Goal: Task Accomplishment & Management: Use online tool/utility

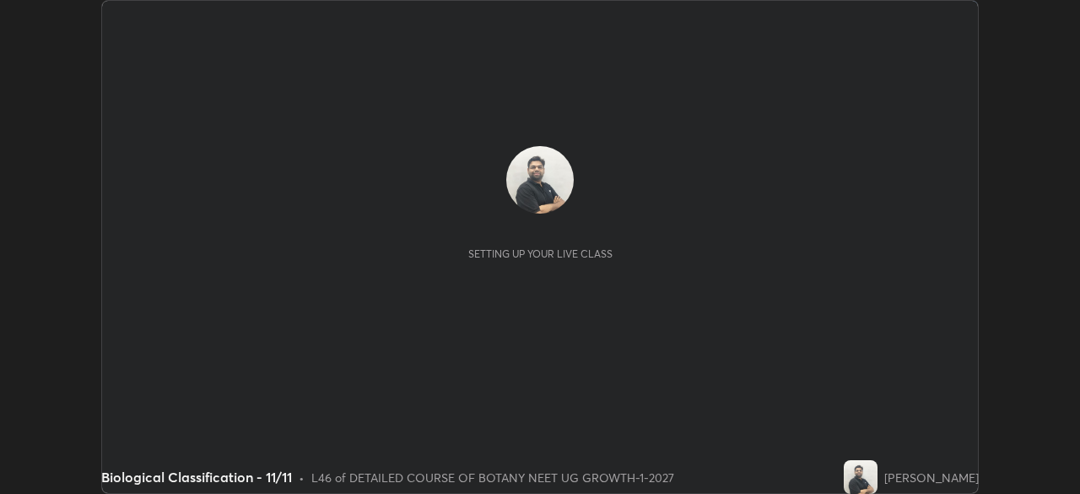
scroll to position [494, 1080]
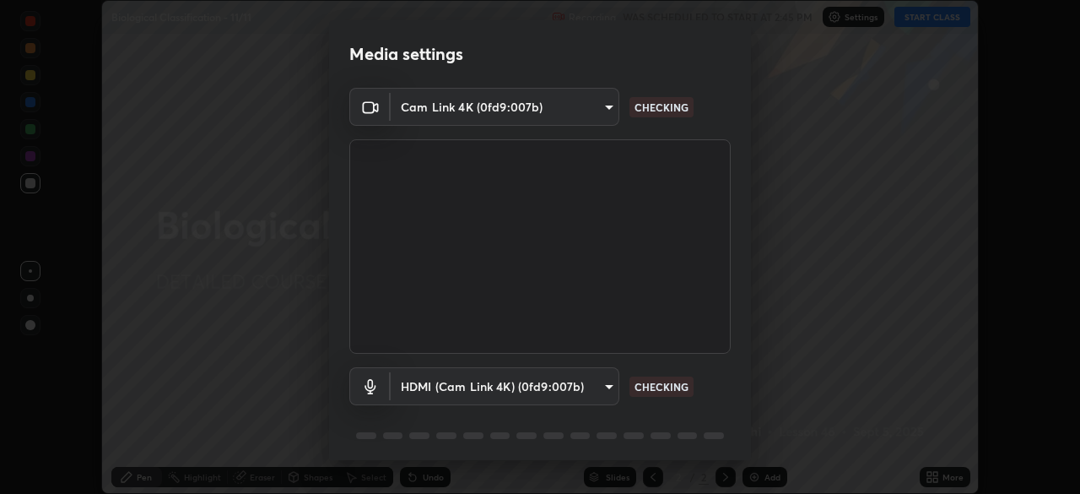
type input "cd196dca7ee3473cd0bbb3bb2826c5ea68ab4168b05a595dea54bdb54e95643a"
type input "2bdc10f6ae9c4406f20c9fb49b8a8626d284a2025e191e6973dfb57aa05e85fd"
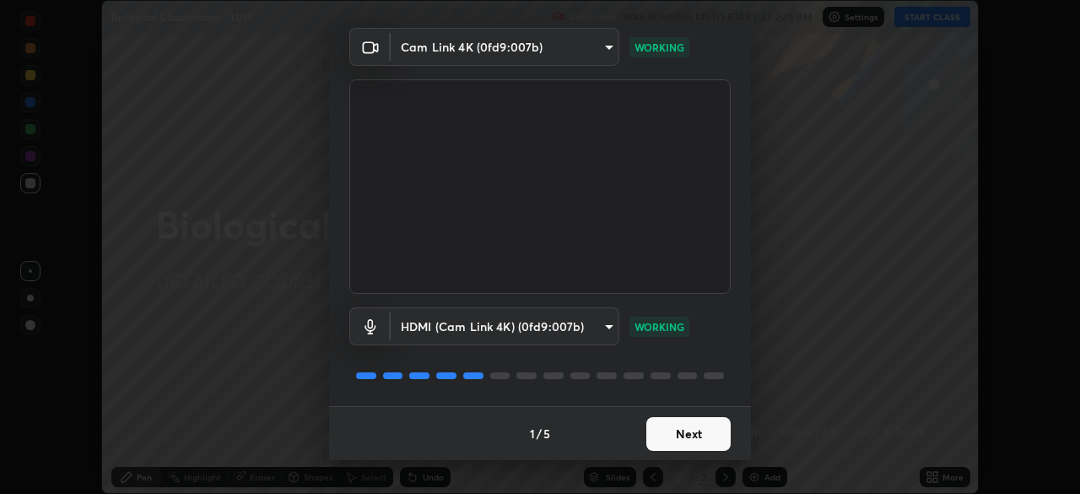
click at [696, 432] on button "Next" at bounding box center [689, 434] width 84 height 34
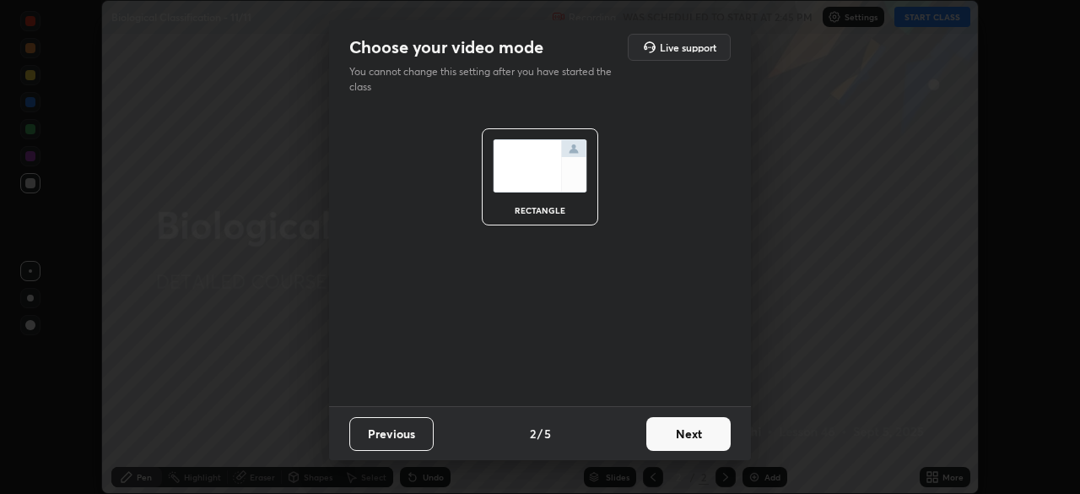
scroll to position [0, 0]
click at [715, 433] on button "Next" at bounding box center [689, 434] width 84 height 34
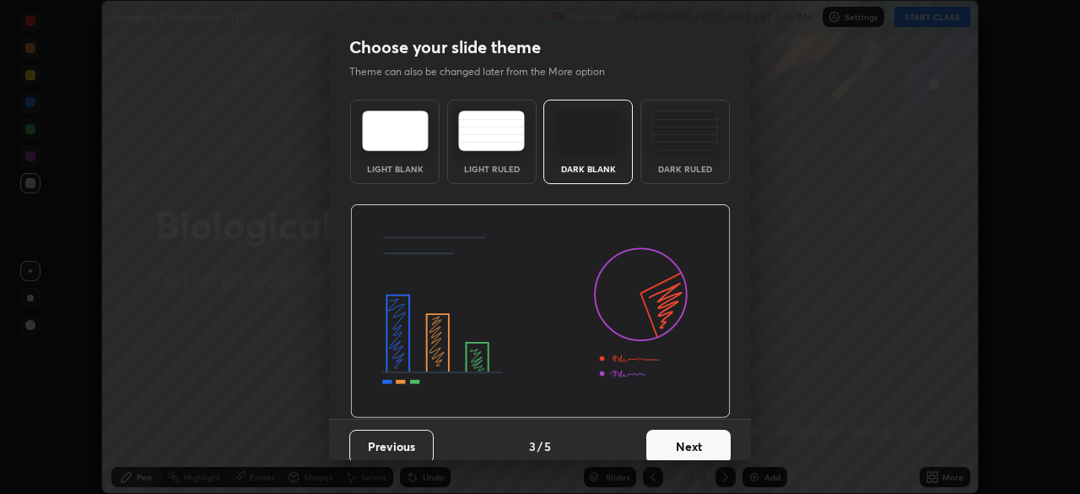
click at [723, 433] on button "Next" at bounding box center [689, 447] width 84 height 34
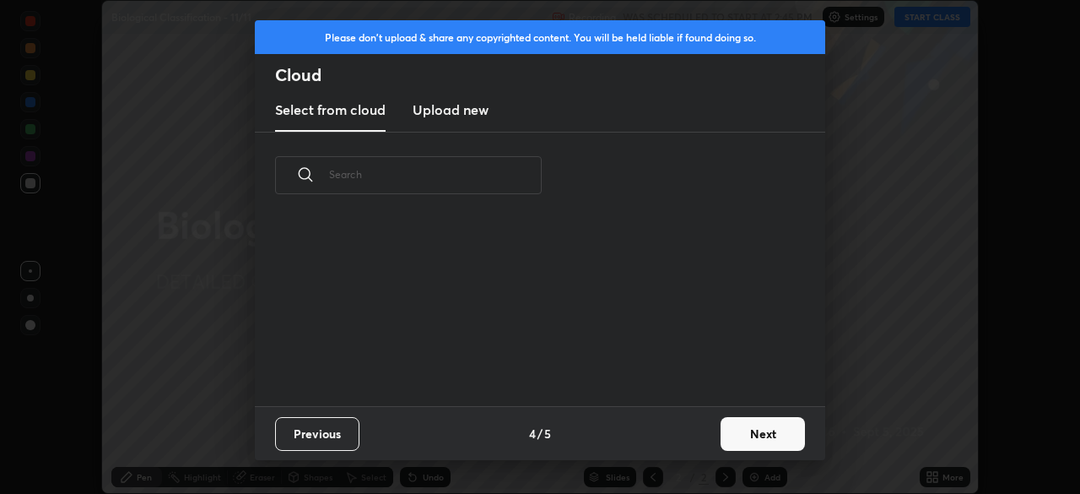
click at [727, 438] on button "Next" at bounding box center [763, 434] width 84 height 34
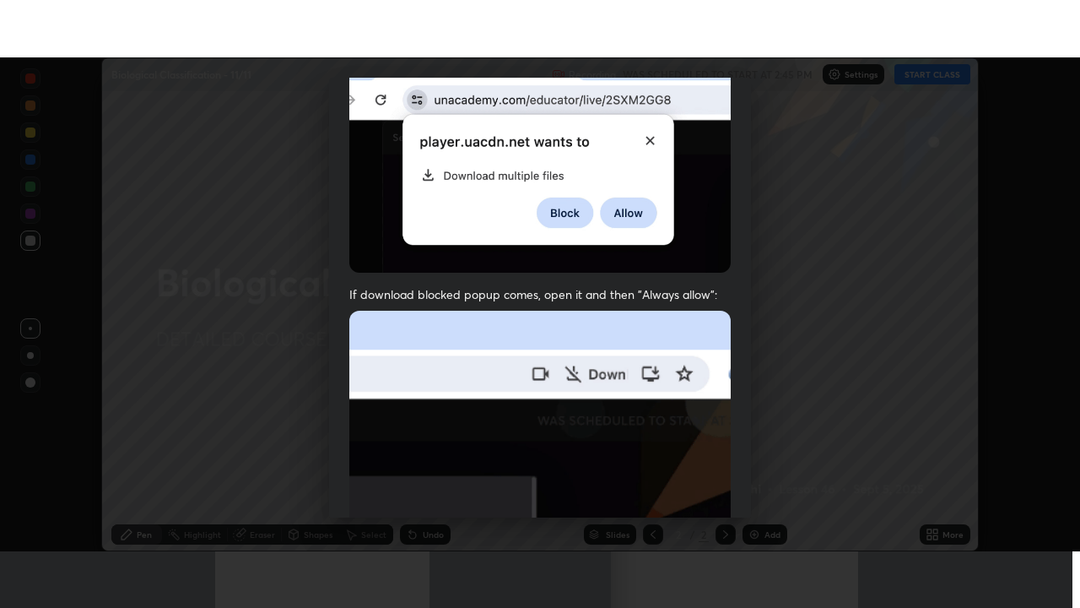
scroll to position [404, 0]
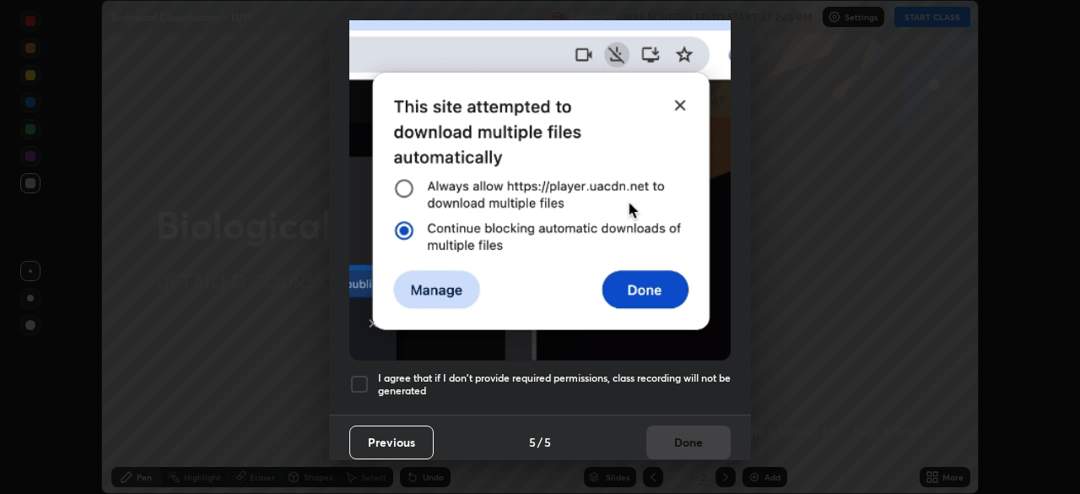
click at [374, 374] on div "I agree that if I don't provide required permissions, class recording will not …" at bounding box center [540, 384] width 382 height 20
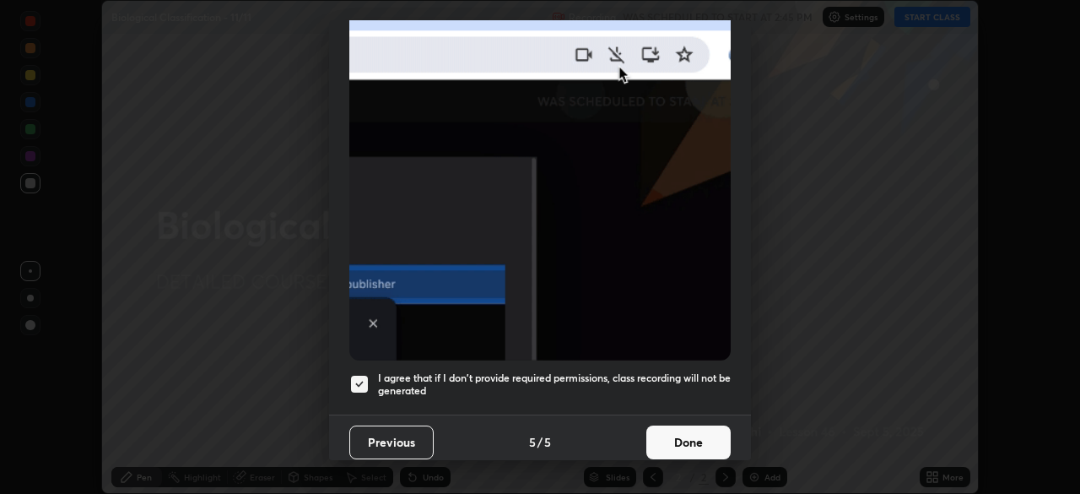
click at [686, 426] on button "Done" at bounding box center [689, 442] width 84 height 34
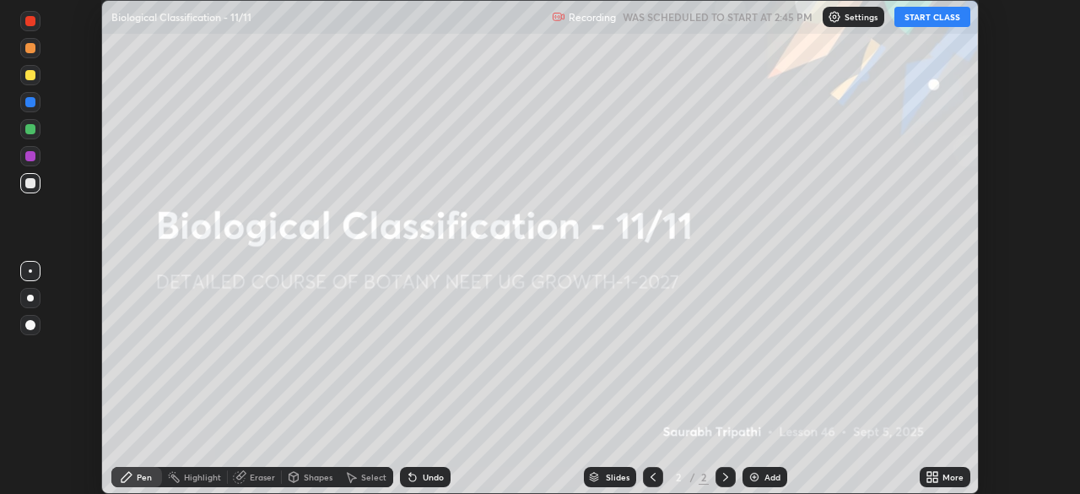
click at [928, 474] on icon at bounding box center [930, 474] width 4 height 4
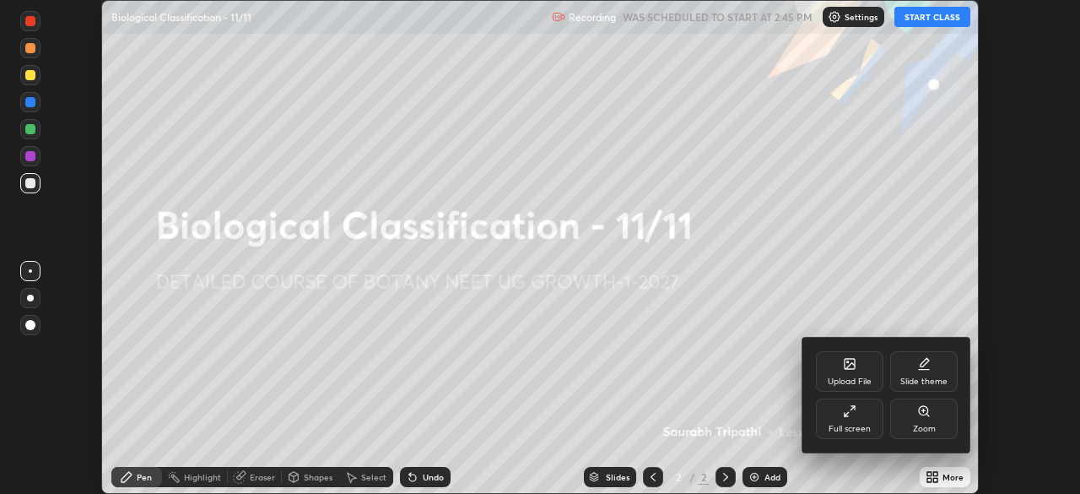
click at [865, 425] on div "Full screen" at bounding box center [850, 429] width 42 height 8
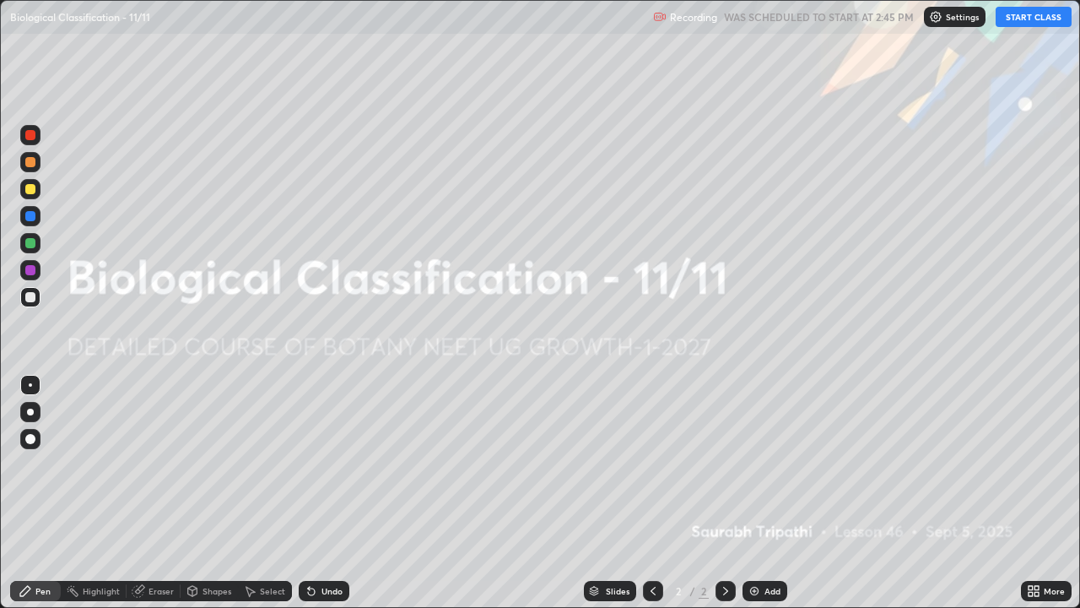
scroll to position [608, 1080]
click at [945, 17] on div "Settings" at bounding box center [955, 17] width 62 height 20
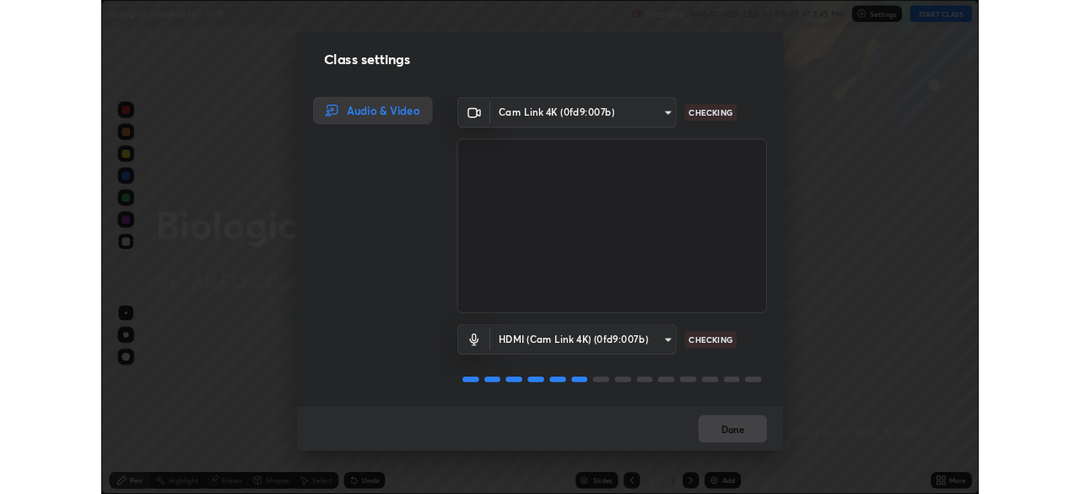
scroll to position [2, 0]
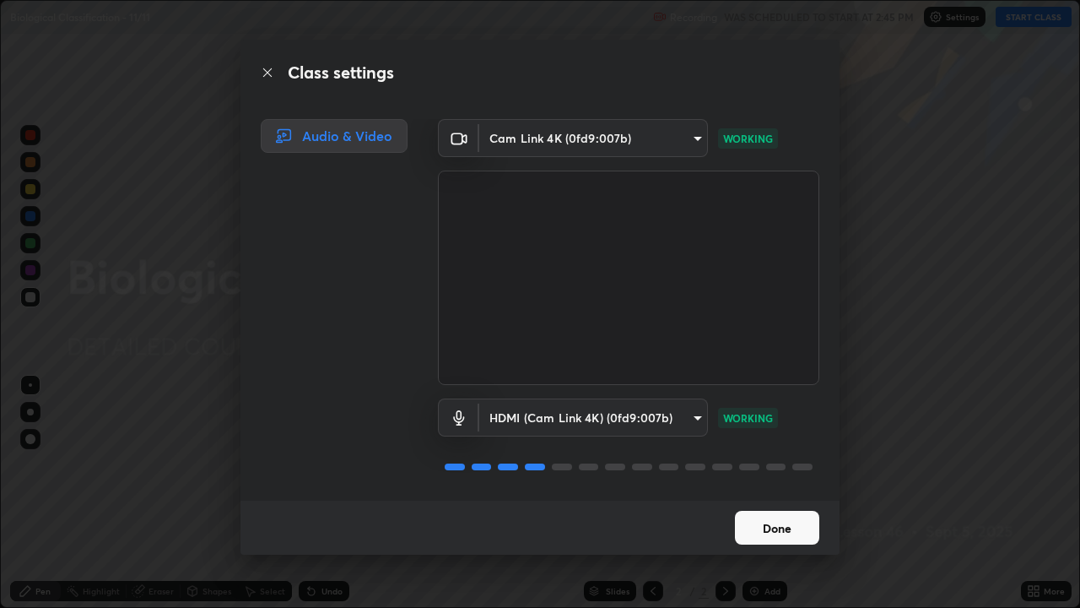
click at [773, 493] on button "Done" at bounding box center [777, 528] width 84 height 34
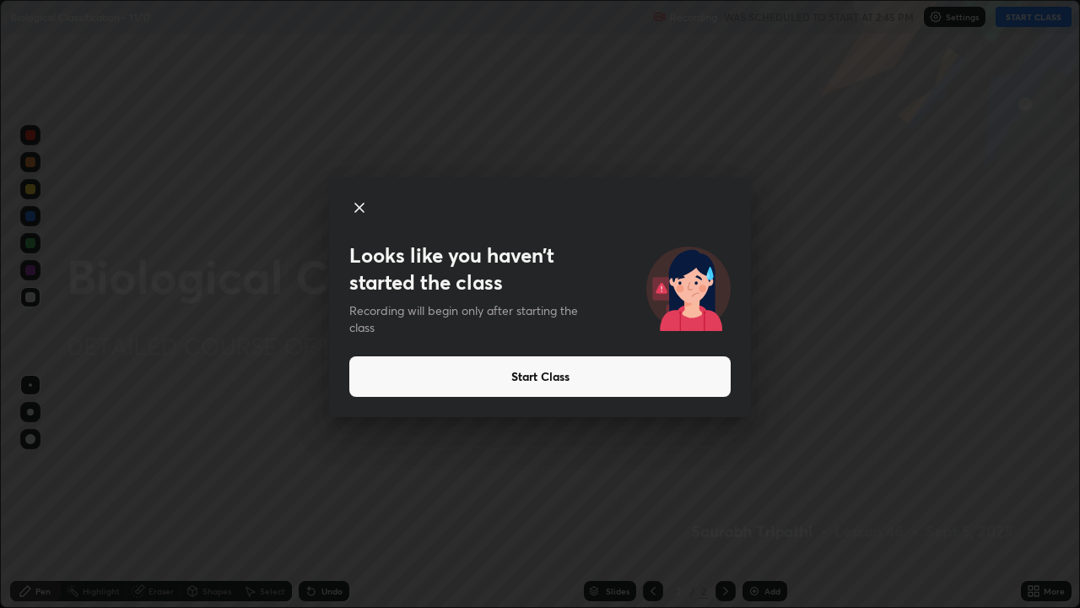
click at [613, 376] on button "Start Class" at bounding box center [540, 376] width 382 height 41
click at [614, 370] on button "Start Class" at bounding box center [540, 376] width 382 height 41
click at [593, 382] on button "Start Class" at bounding box center [540, 376] width 382 height 41
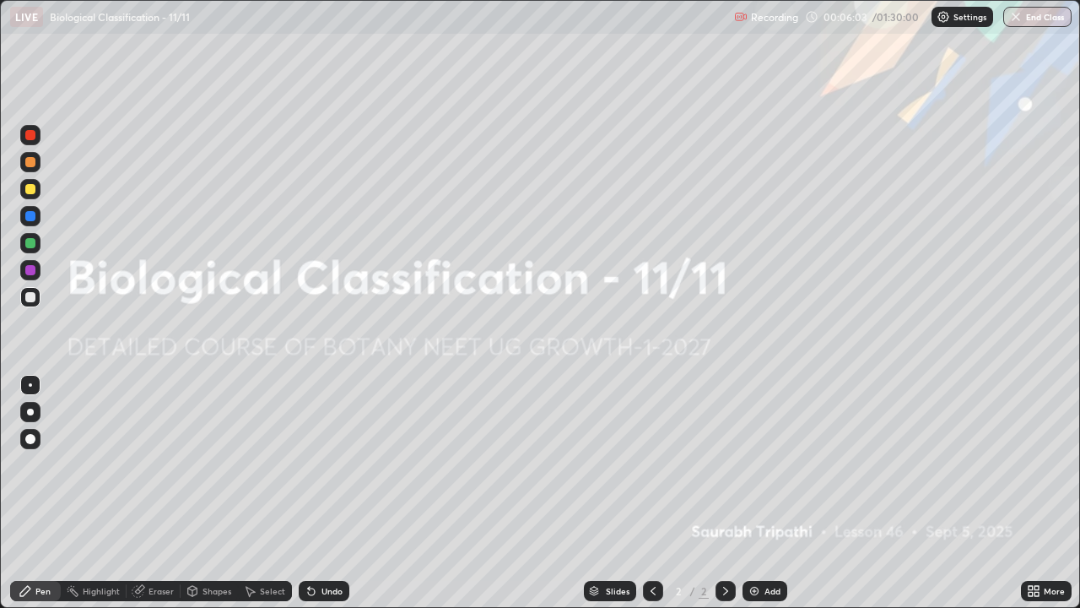
click at [769, 493] on div "Add" at bounding box center [773, 591] width 16 height 8
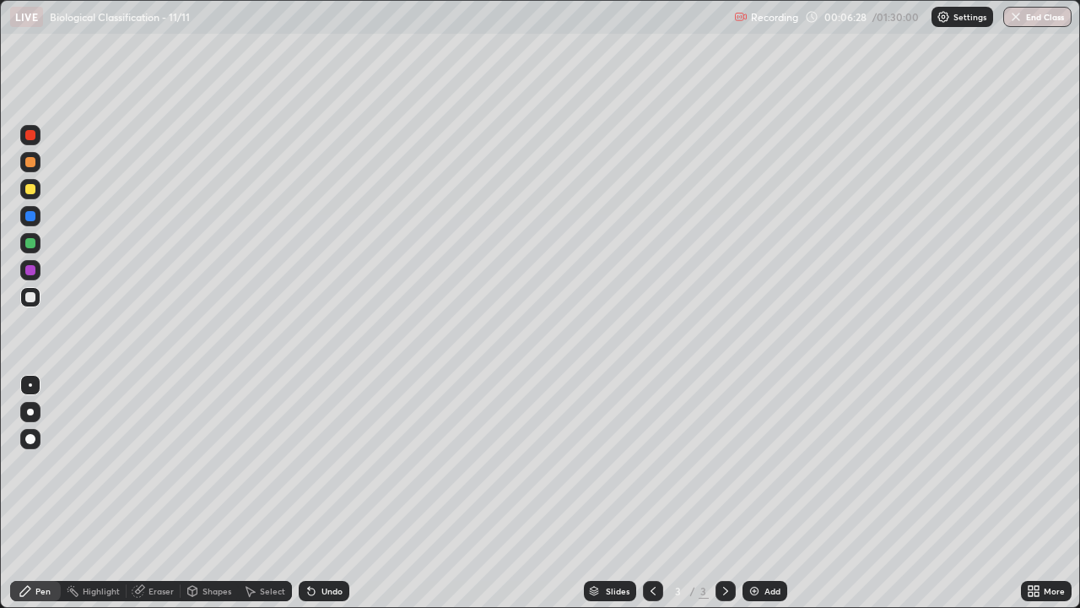
click at [30, 190] on div at bounding box center [30, 189] width 10 height 10
click at [30, 437] on div at bounding box center [30, 439] width 10 height 10
click at [760, 493] on img at bounding box center [755, 591] width 14 height 14
click at [30, 190] on div at bounding box center [30, 189] width 10 height 10
click at [724, 493] on icon at bounding box center [726, 591] width 14 height 14
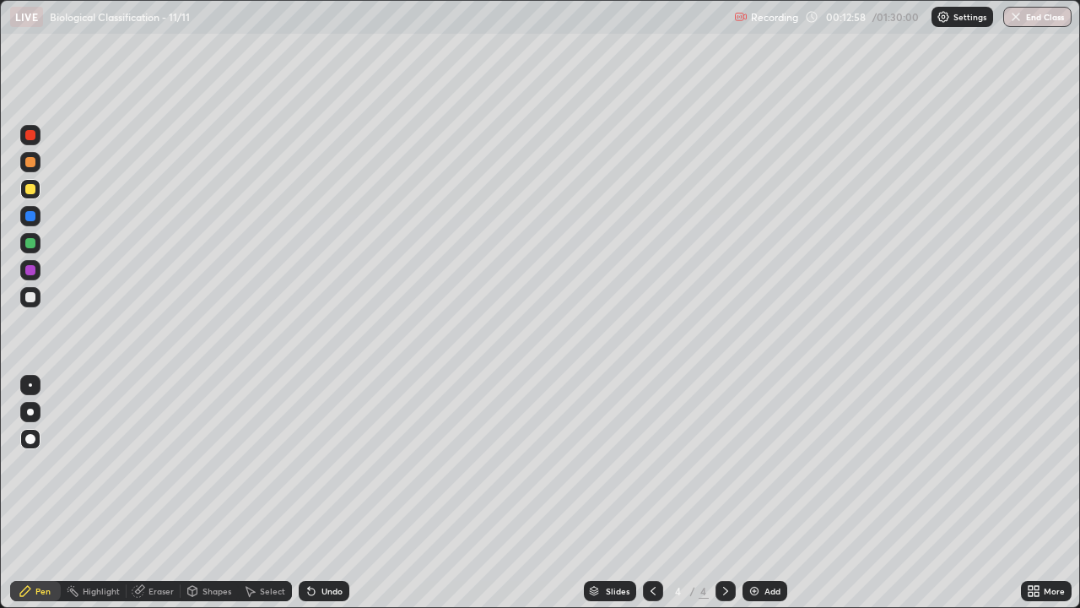
click at [759, 493] on img at bounding box center [755, 591] width 14 height 14
click at [645, 493] on div at bounding box center [653, 591] width 20 height 34
click at [771, 493] on div "Add" at bounding box center [773, 591] width 16 height 8
click at [1046, 493] on div "More" at bounding box center [1054, 591] width 21 height 8
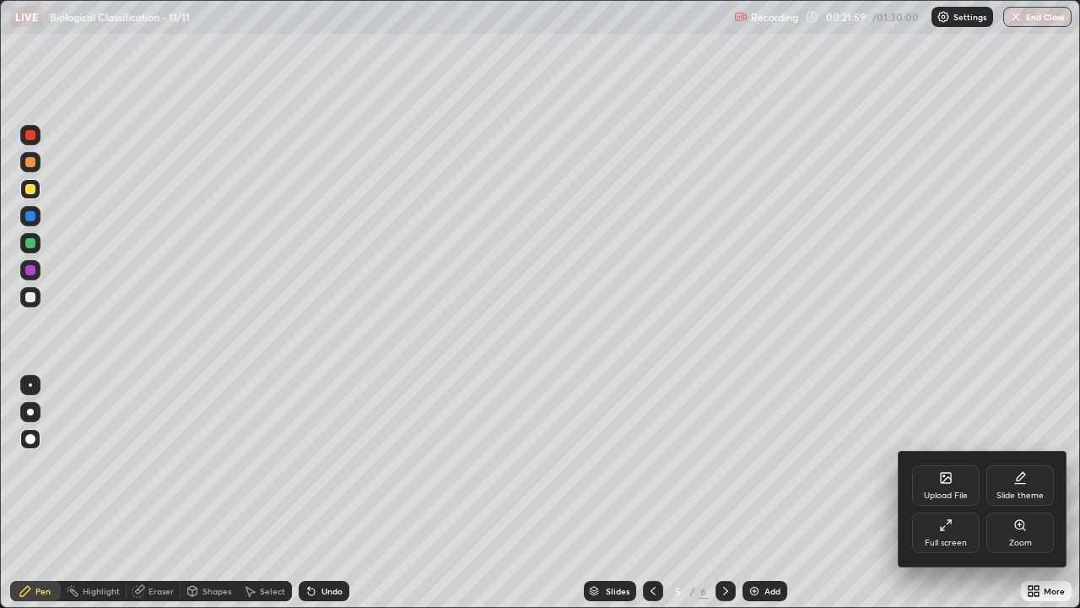
click at [945, 493] on div "Full screen" at bounding box center [946, 543] width 42 height 8
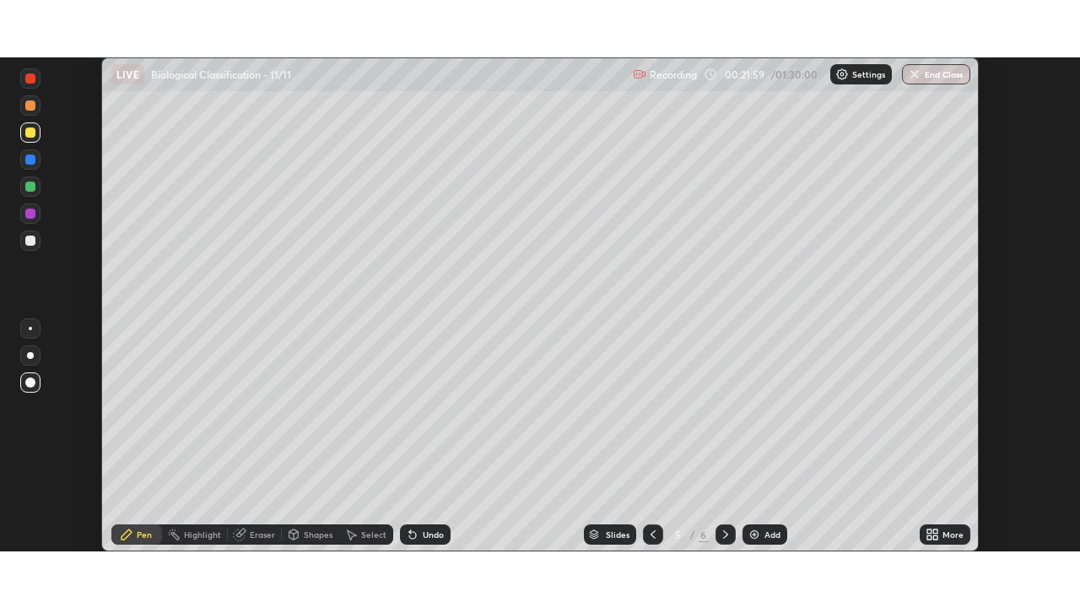
scroll to position [83914, 83328]
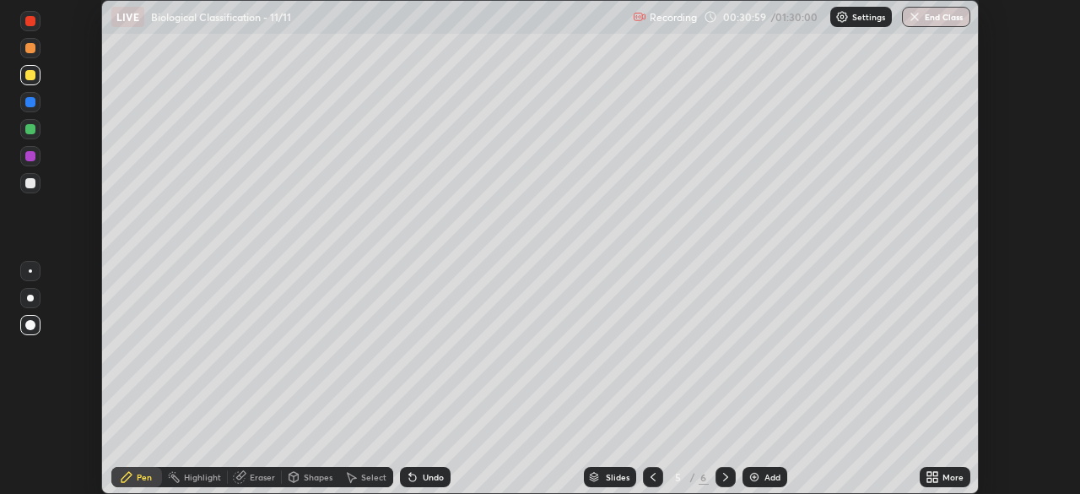
click at [948, 476] on div "More" at bounding box center [953, 477] width 21 height 8
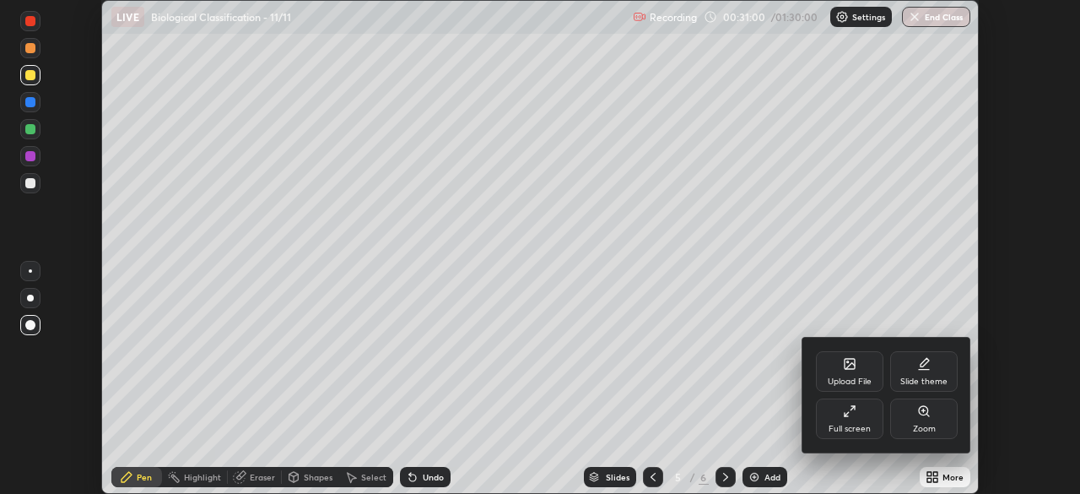
click at [874, 420] on div "Full screen" at bounding box center [850, 418] width 68 height 41
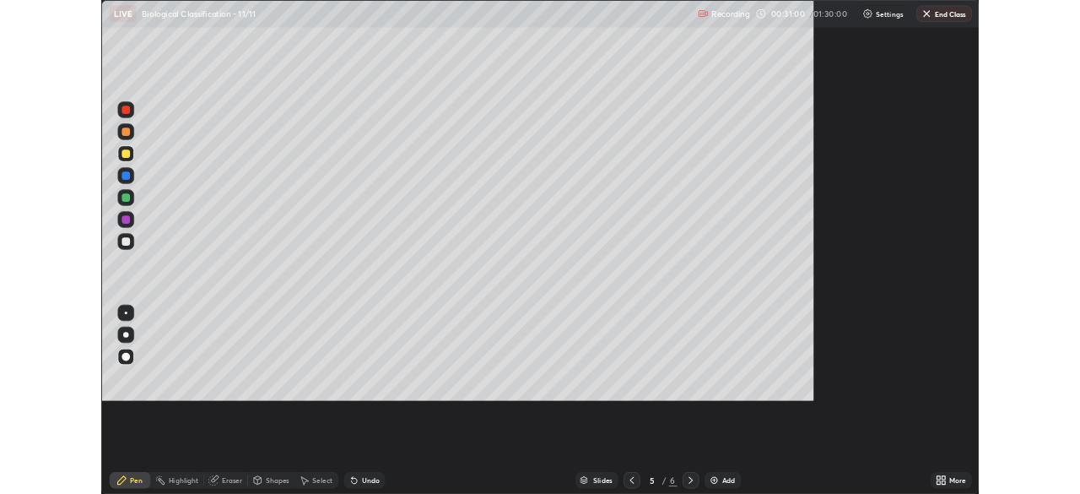
scroll to position [608, 1080]
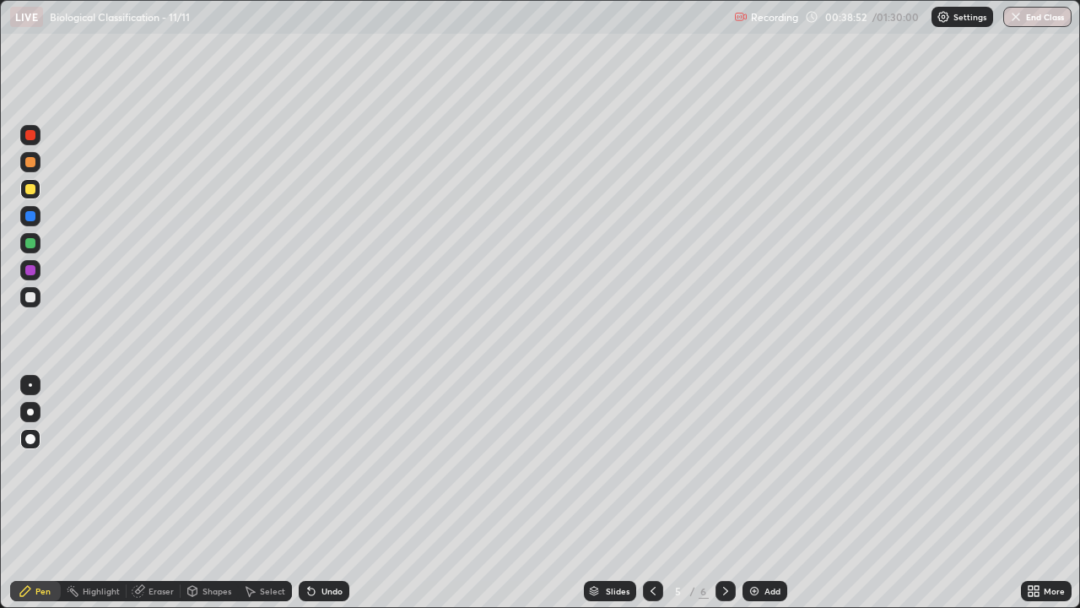
click at [1048, 493] on div "More" at bounding box center [1054, 591] width 21 height 8
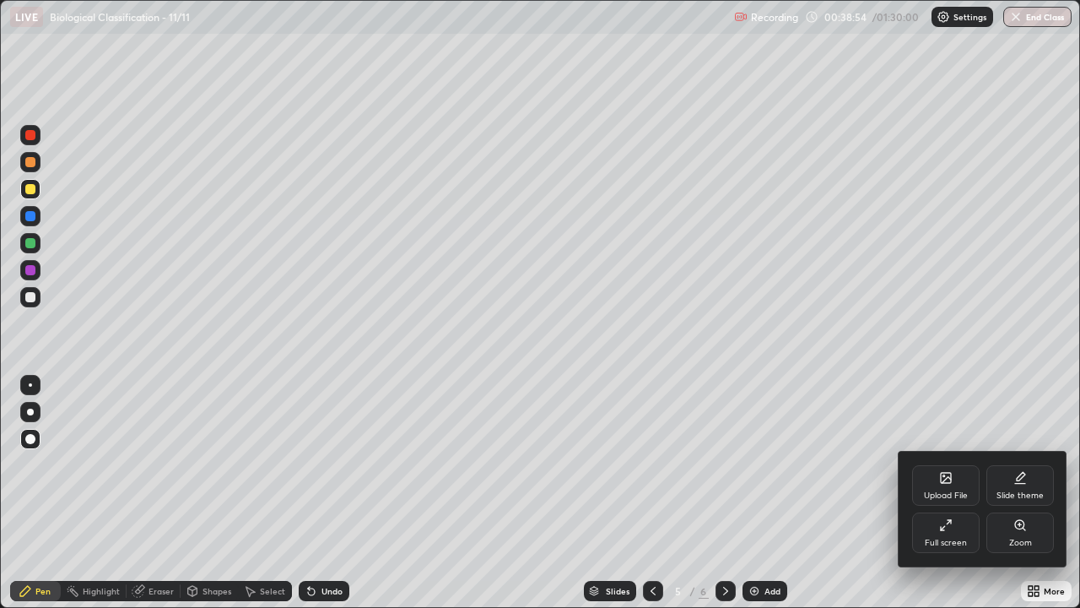
click at [951, 493] on div "Upload File Slide theme Full screen Zoom" at bounding box center [983, 509] width 169 height 115
click at [953, 493] on div "Full screen" at bounding box center [946, 532] width 68 height 41
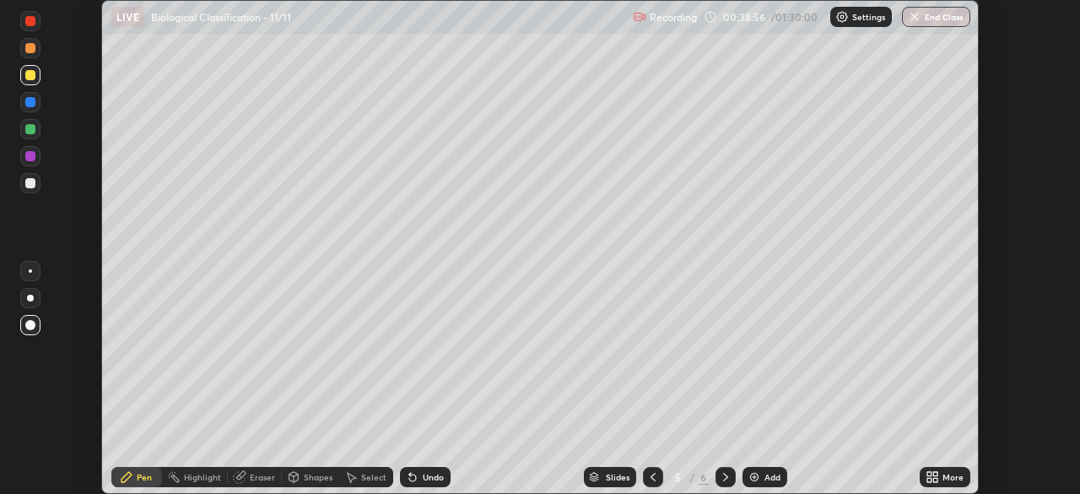
scroll to position [83914, 83328]
